Goal: Task Accomplishment & Management: Use online tool/utility

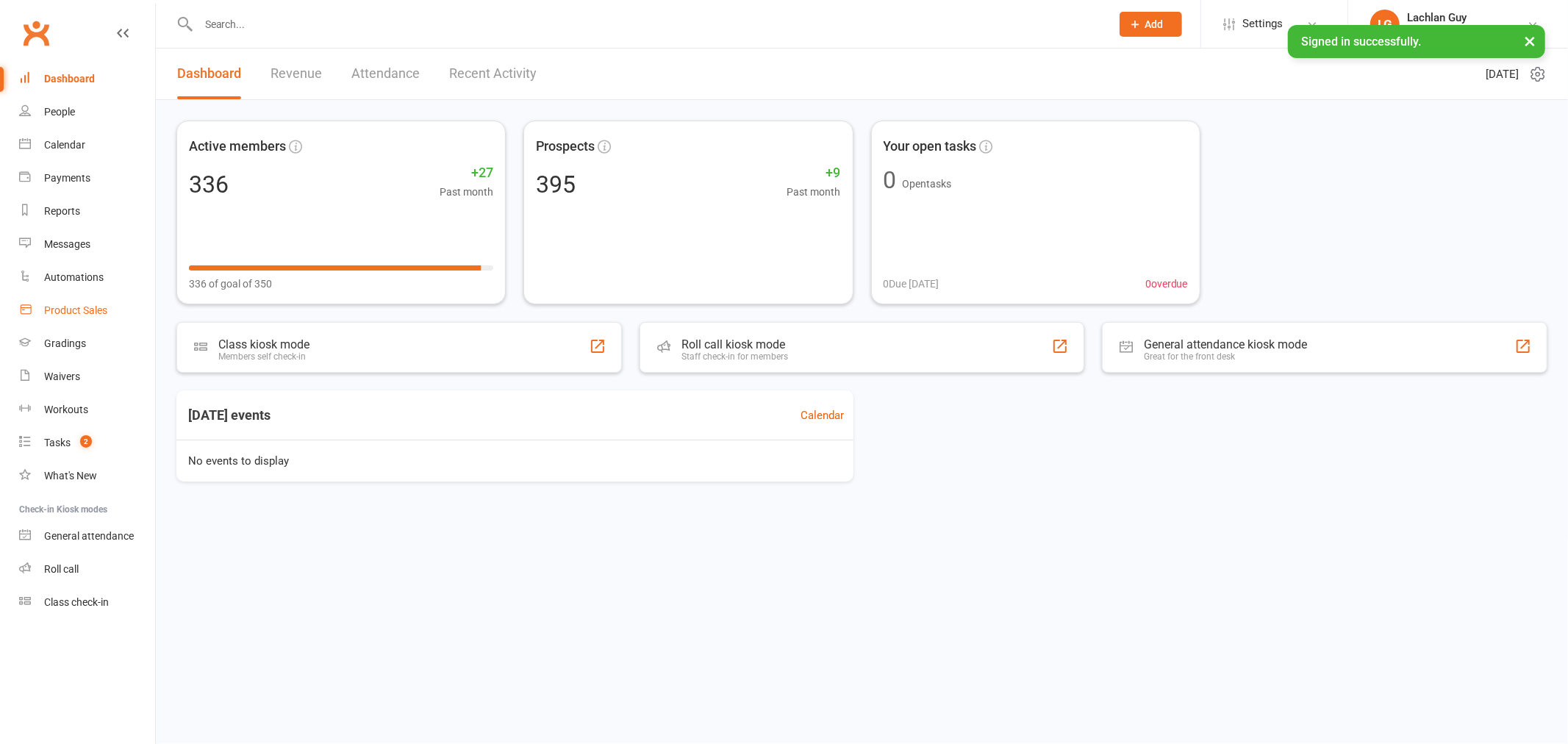
click at [94, 310] on div "Product Sales" at bounding box center [76, 311] width 63 height 12
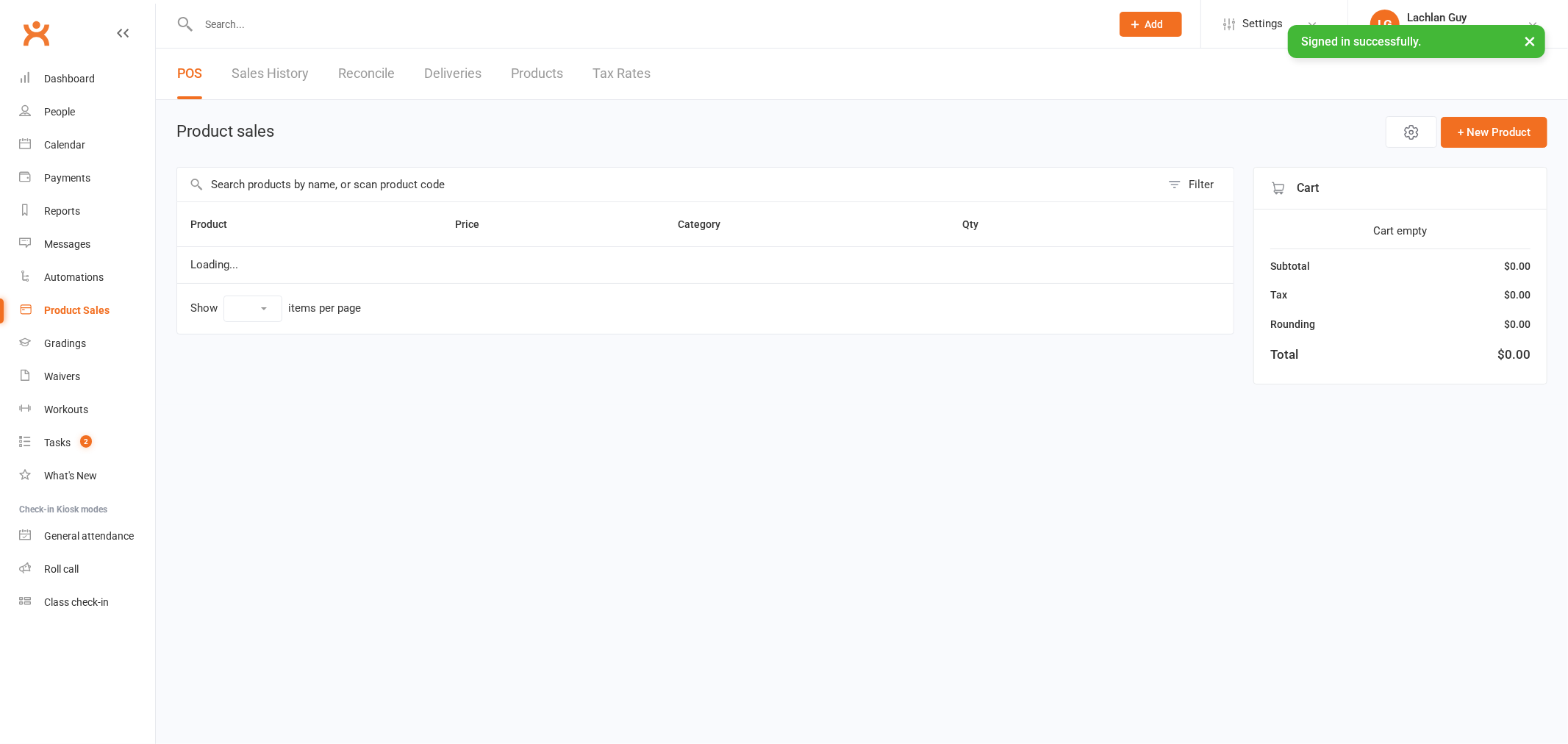
select select "10"
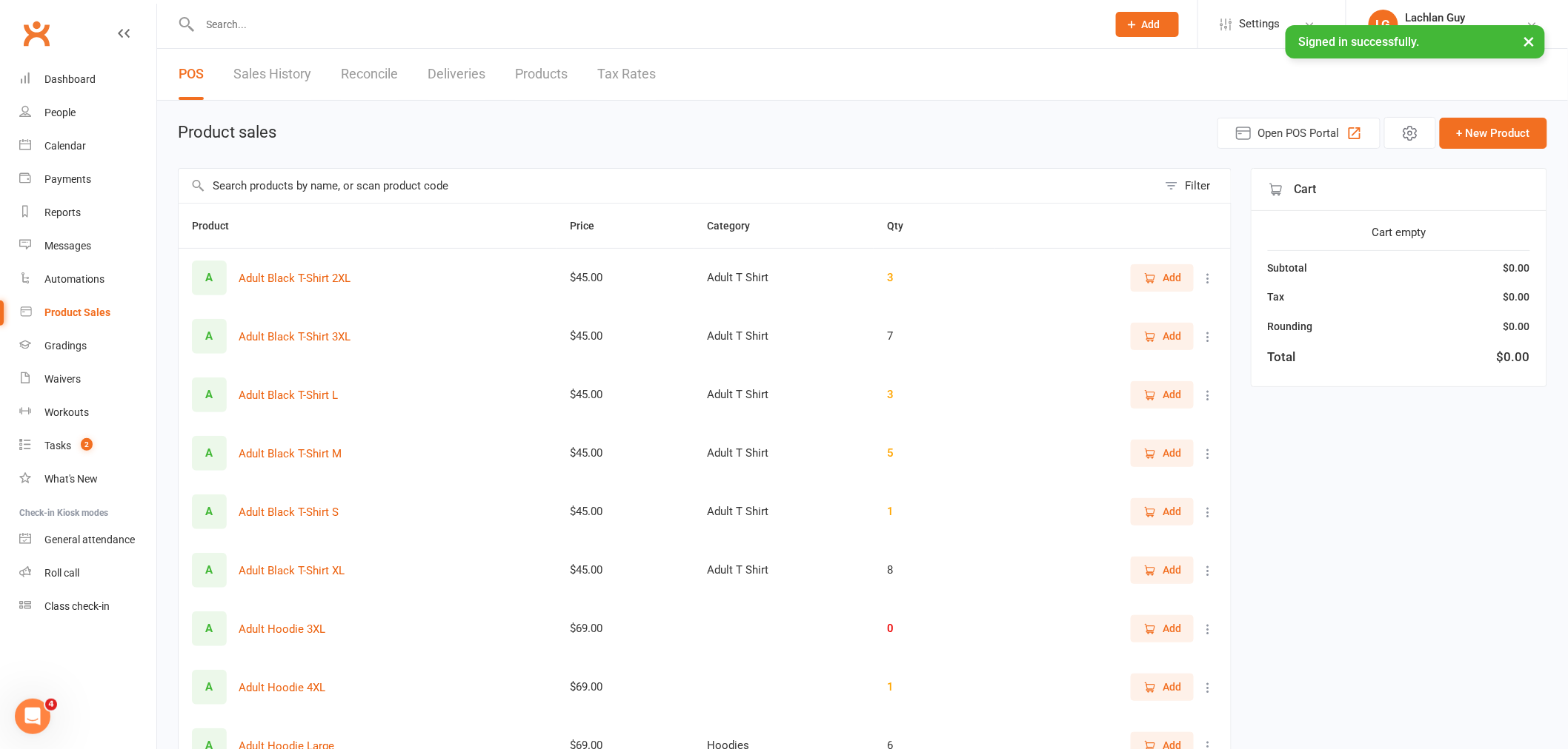
click at [1039, 185] on input "text" at bounding box center [667, 186] width 979 height 34
type input "chest"
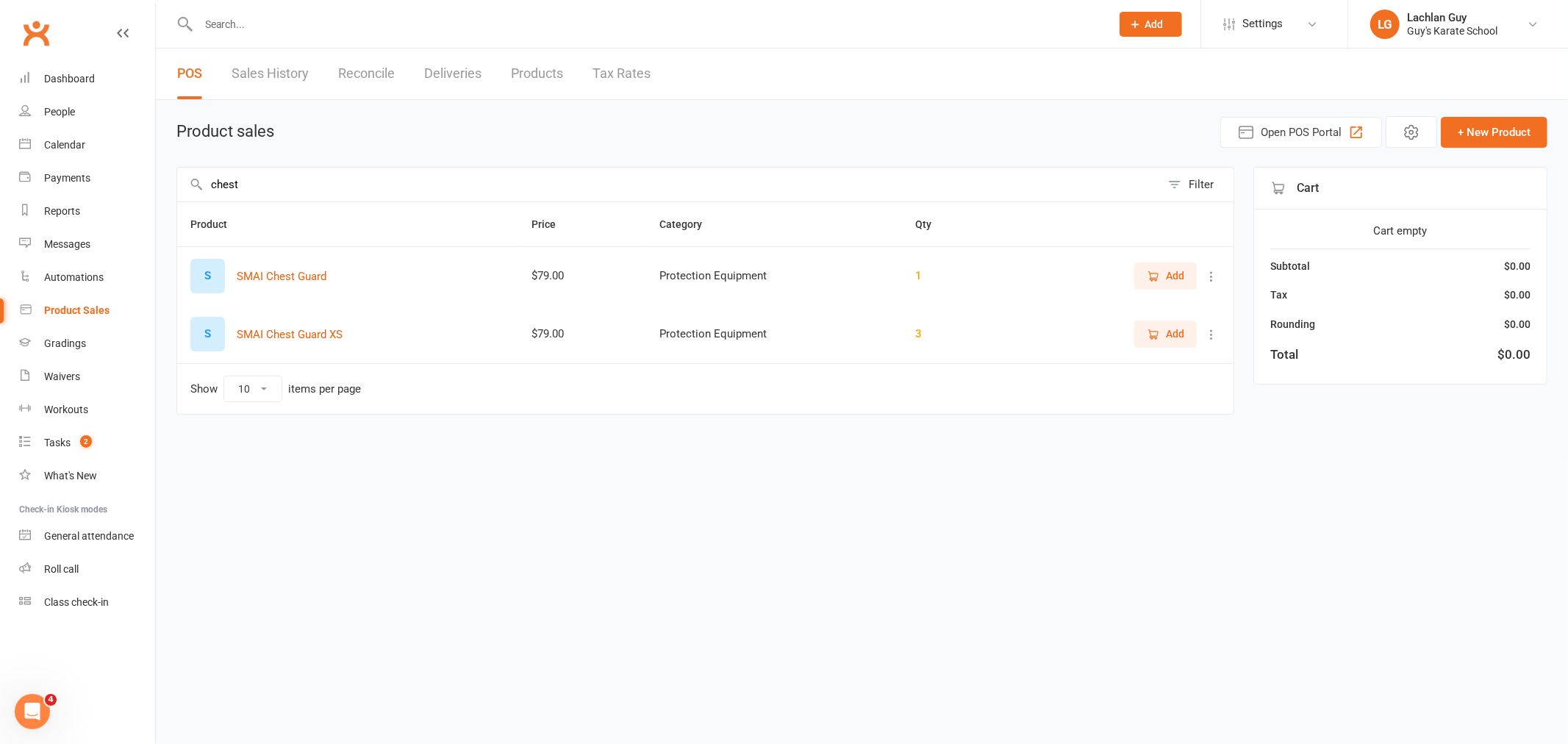
click at [981, 135] on div "Product sales Open POS Portal + New Product" at bounding box center [862, 132] width 1372 height 32
click at [93, 76] on link "Dashboard" at bounding box center [87, 78] width 136 height 33
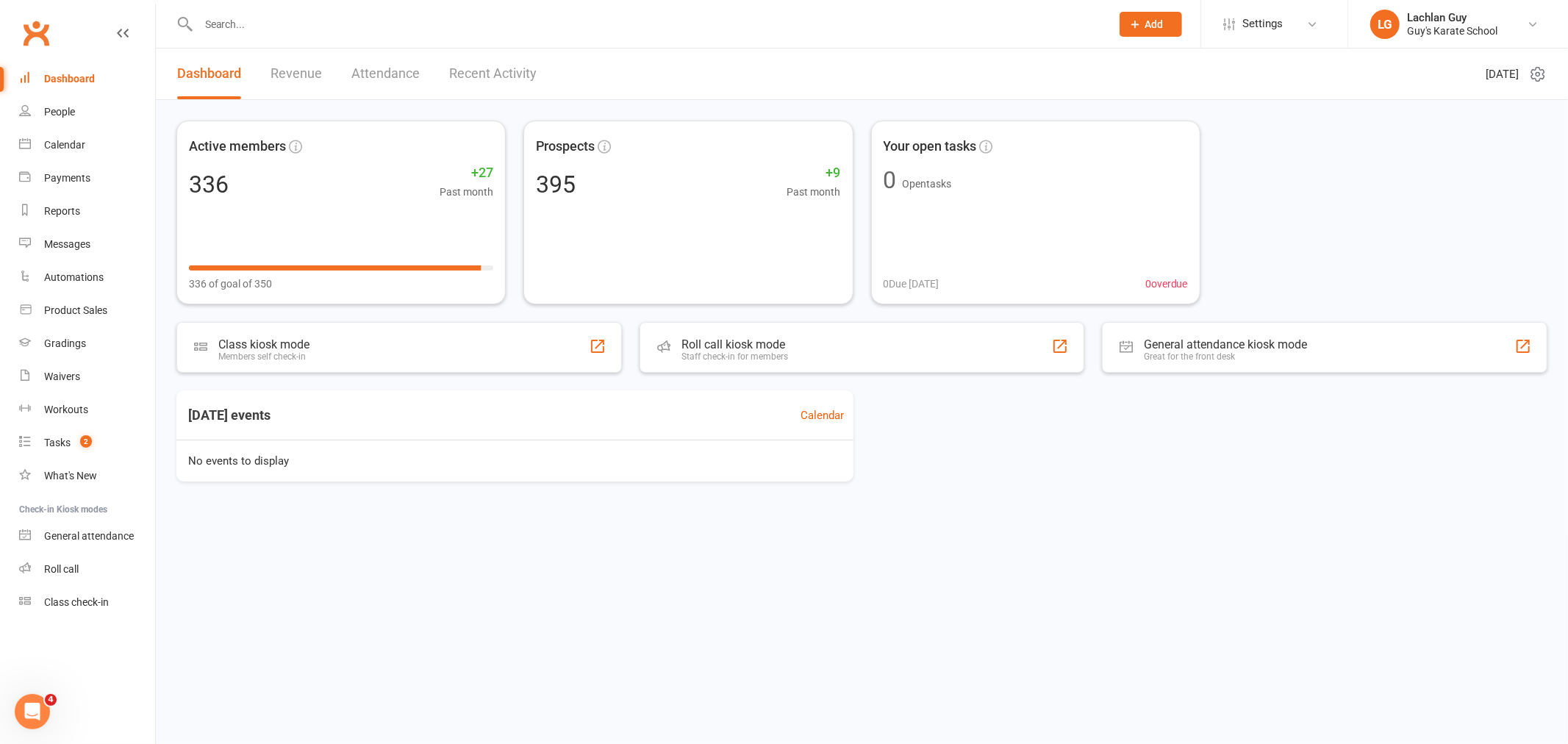
click at [246, 17] on input "text" at bounding box center [647, 24] width 907 height 21
